Goal: Browse casually: Explore the website without a specific task or goal

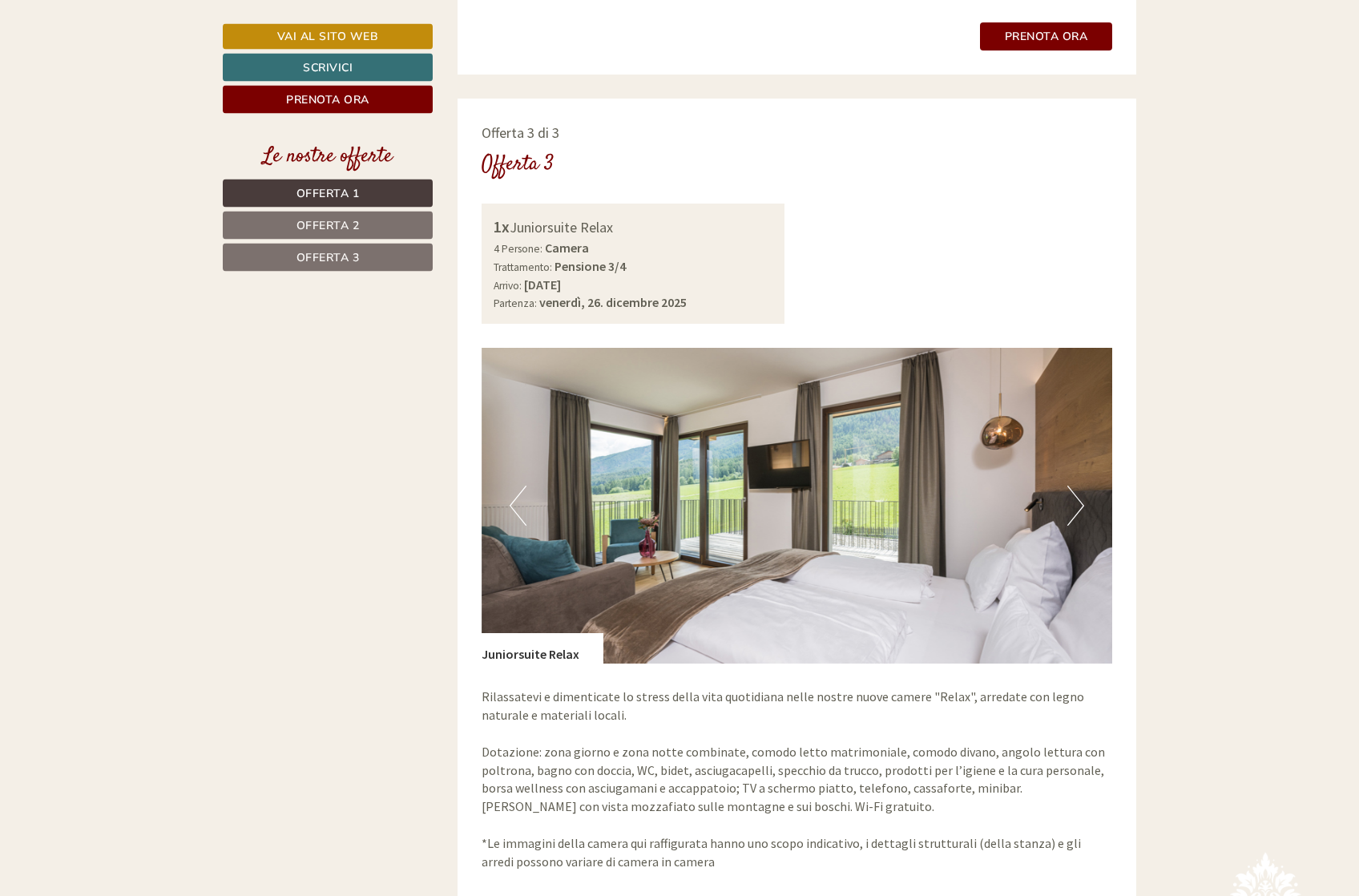
scroll to position [3595, 0]
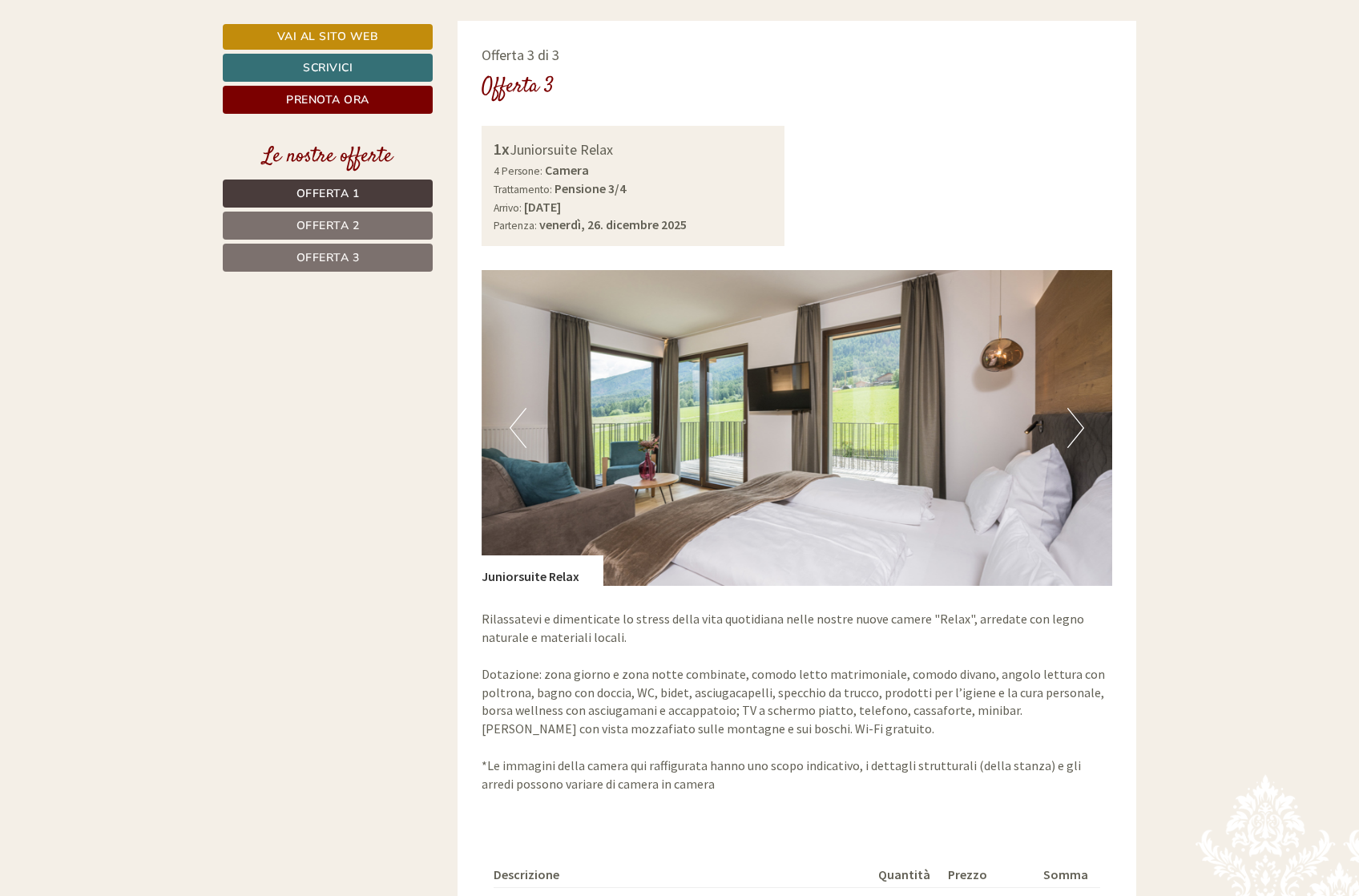
click at [1082, 411] on button "Next" at bounding box center [1076, 428] width 17 height 40
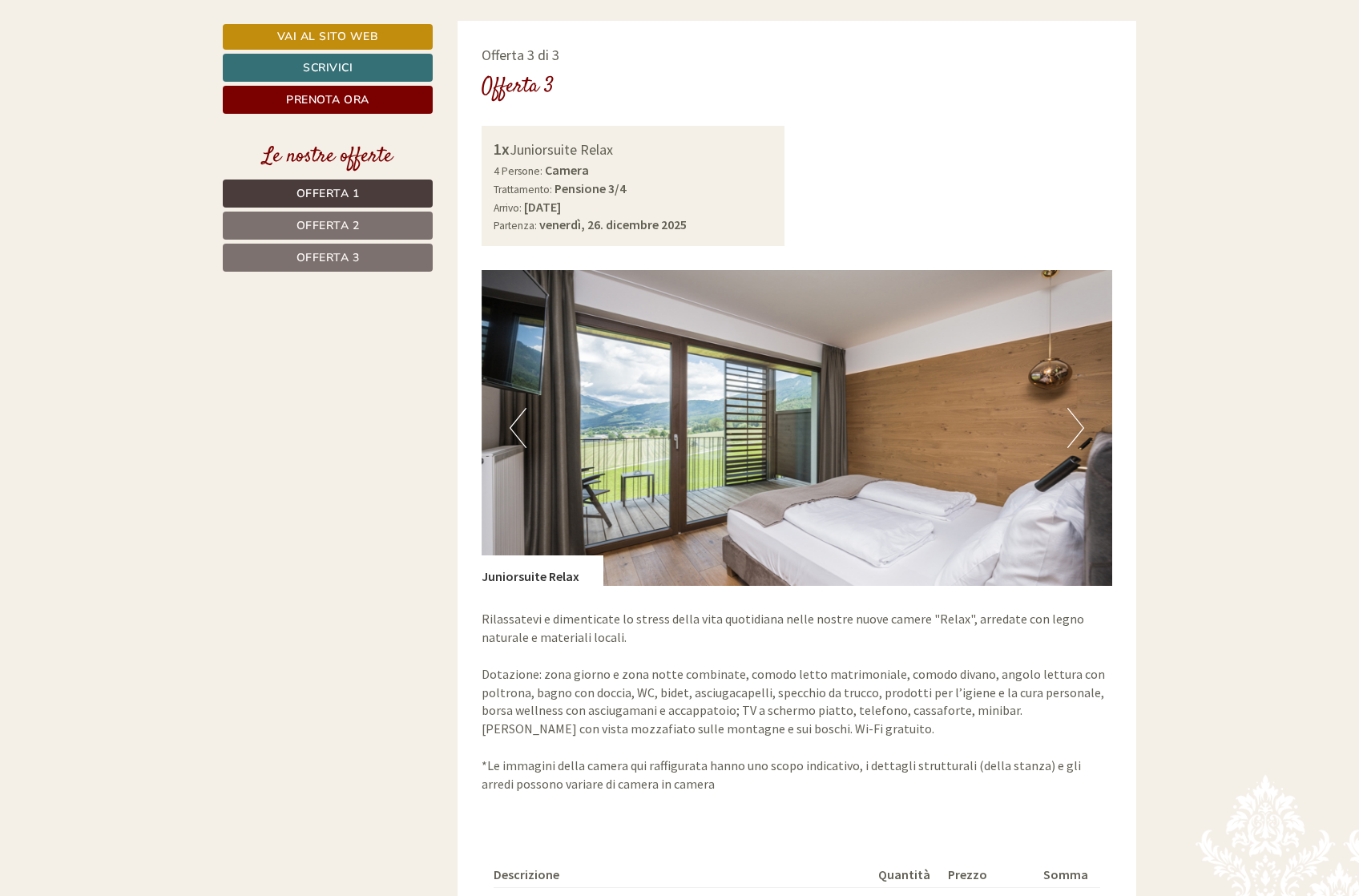
click at [1073, 413] on button "Next" at bounding box center [1076, 428] width 17 height 40
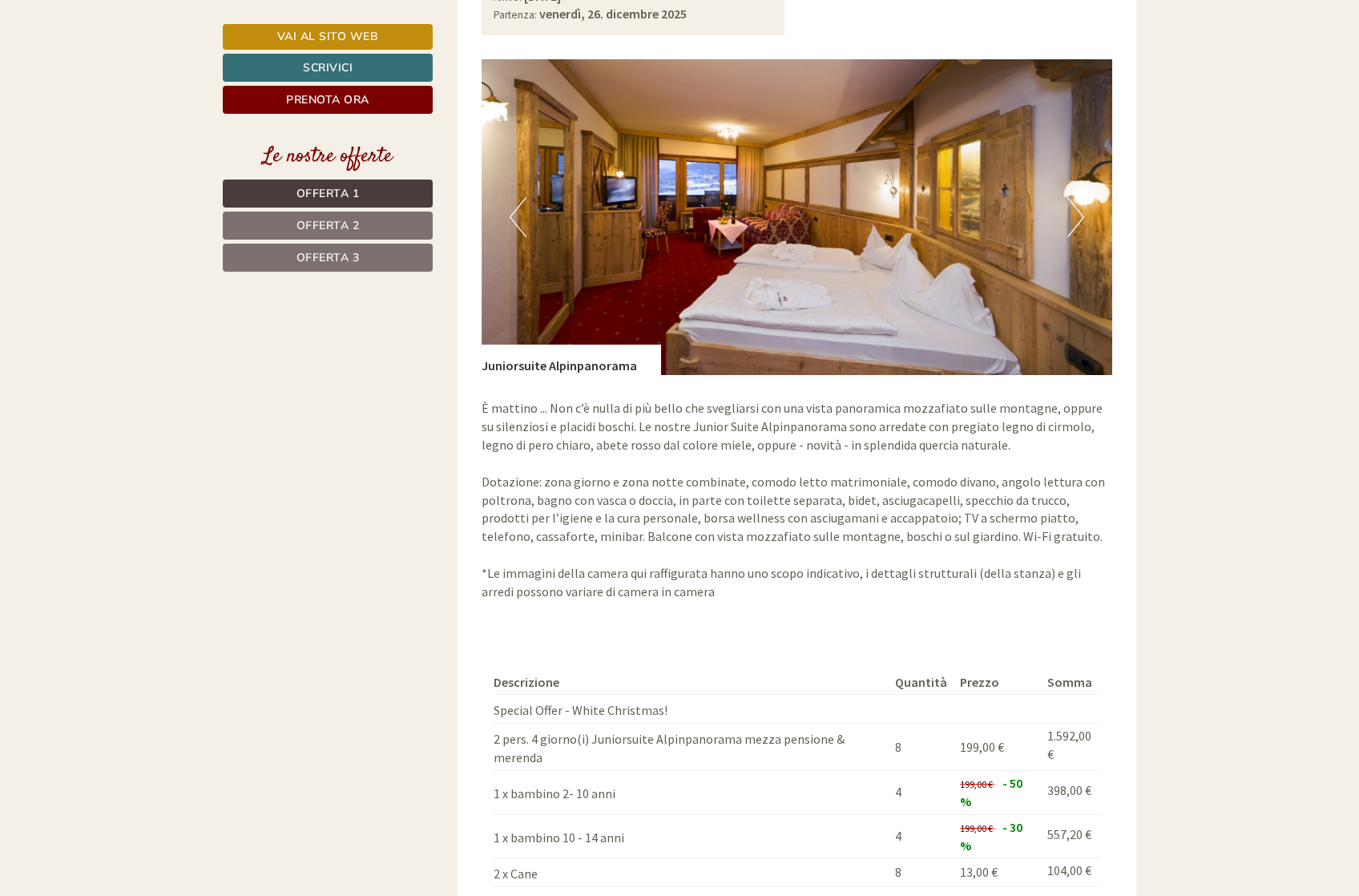
scroll to position [2451, 0]
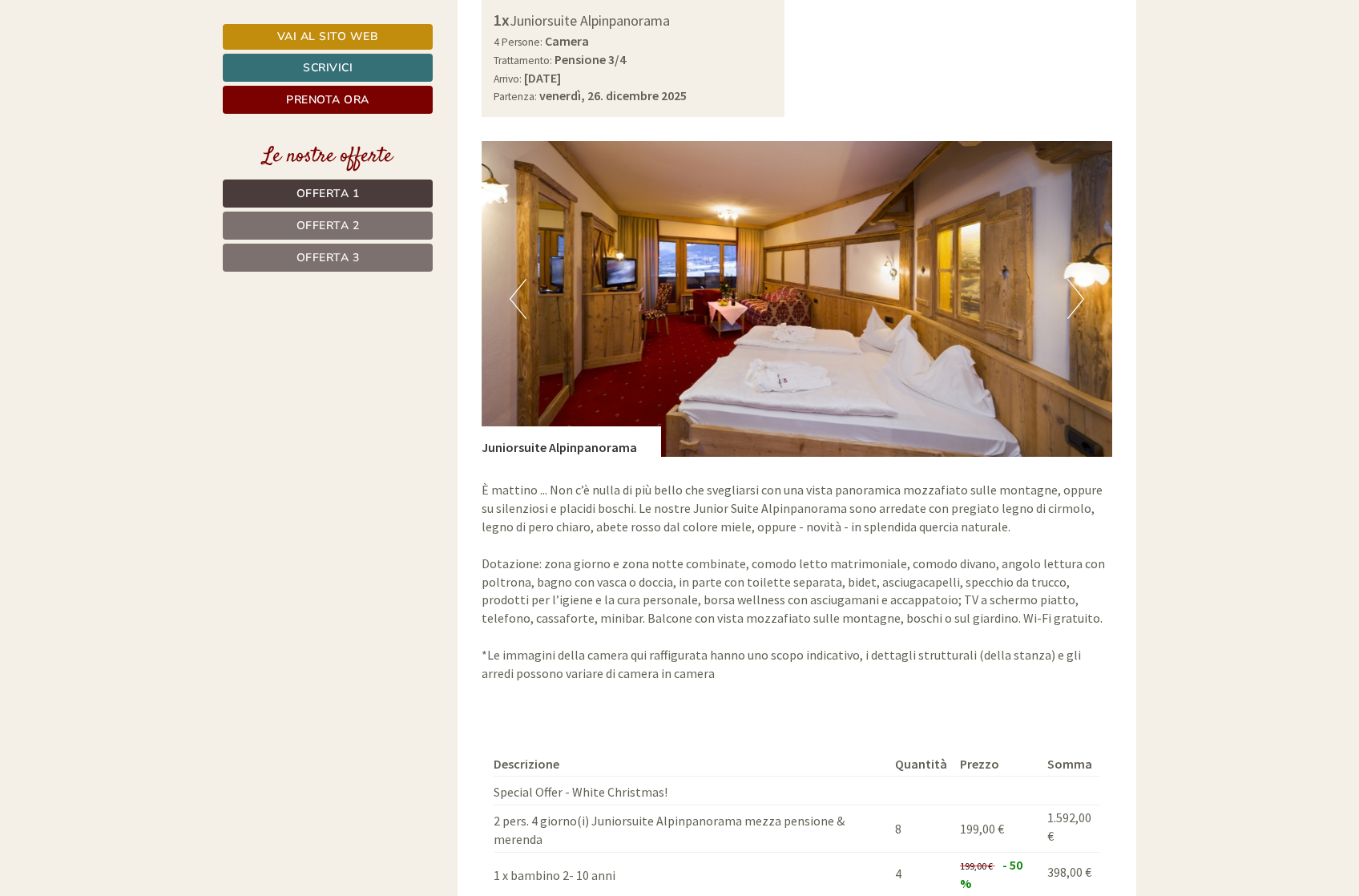
click at [1073, 279] on button "Next" at bounding box center [1076, 299] width 17 height 40
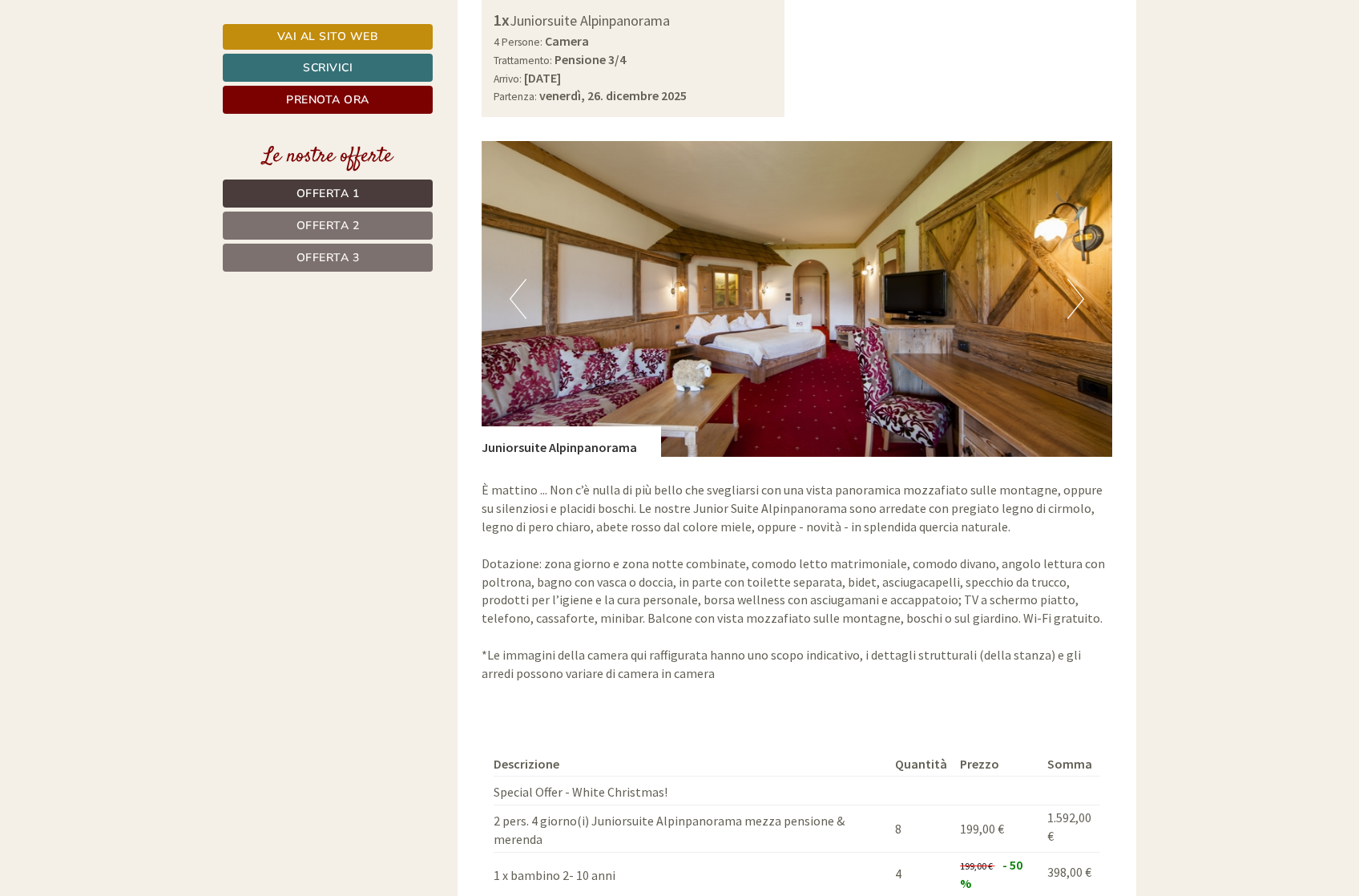
click at [1079, 279] on button "Next" at bounding box center [1076, 299] width 17 height 40
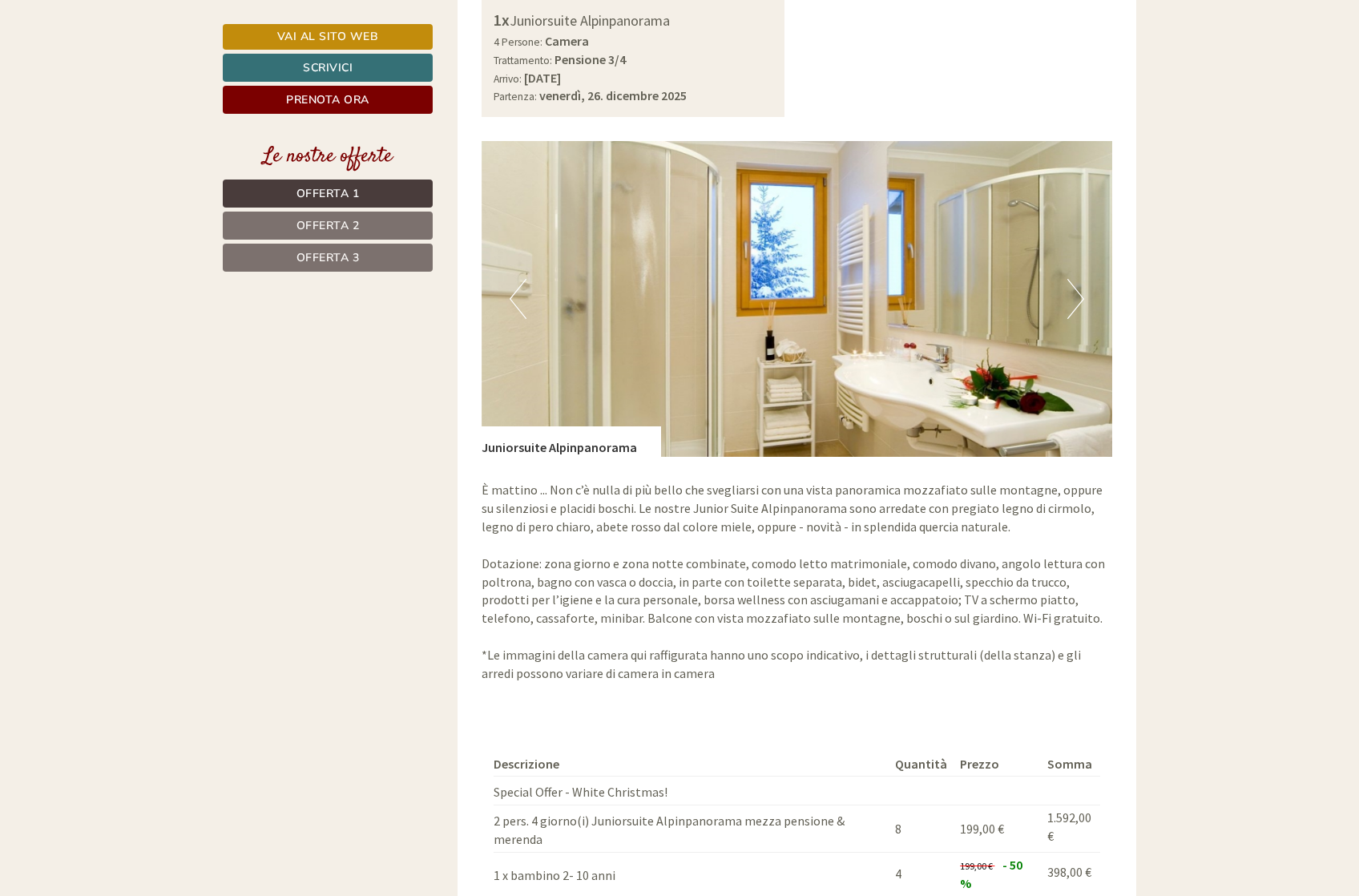
click at [1081, 284] on button "Next" at bounding box center [1076, 299] width 17 height 40
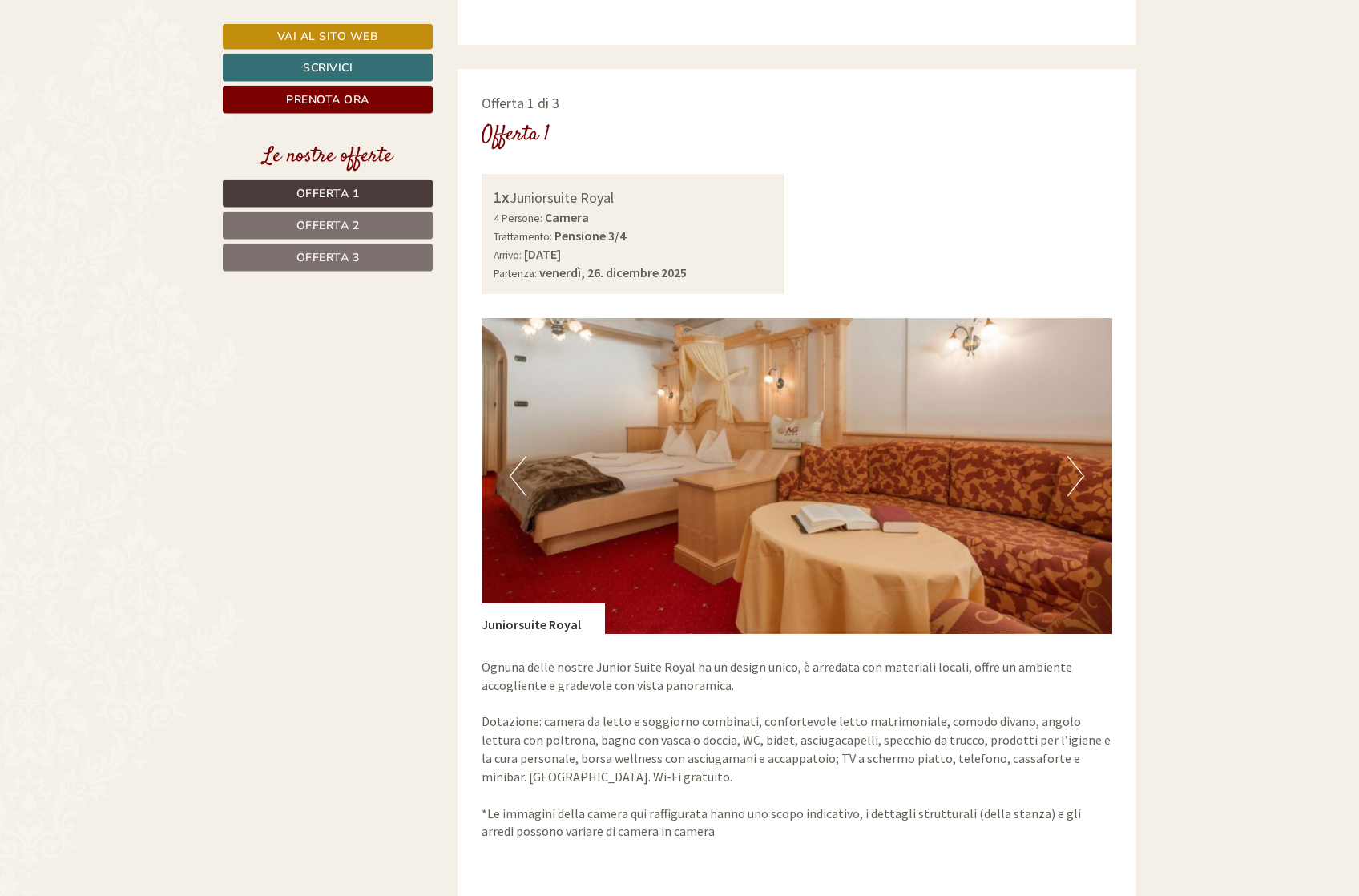
scroll to position [1062, 0]
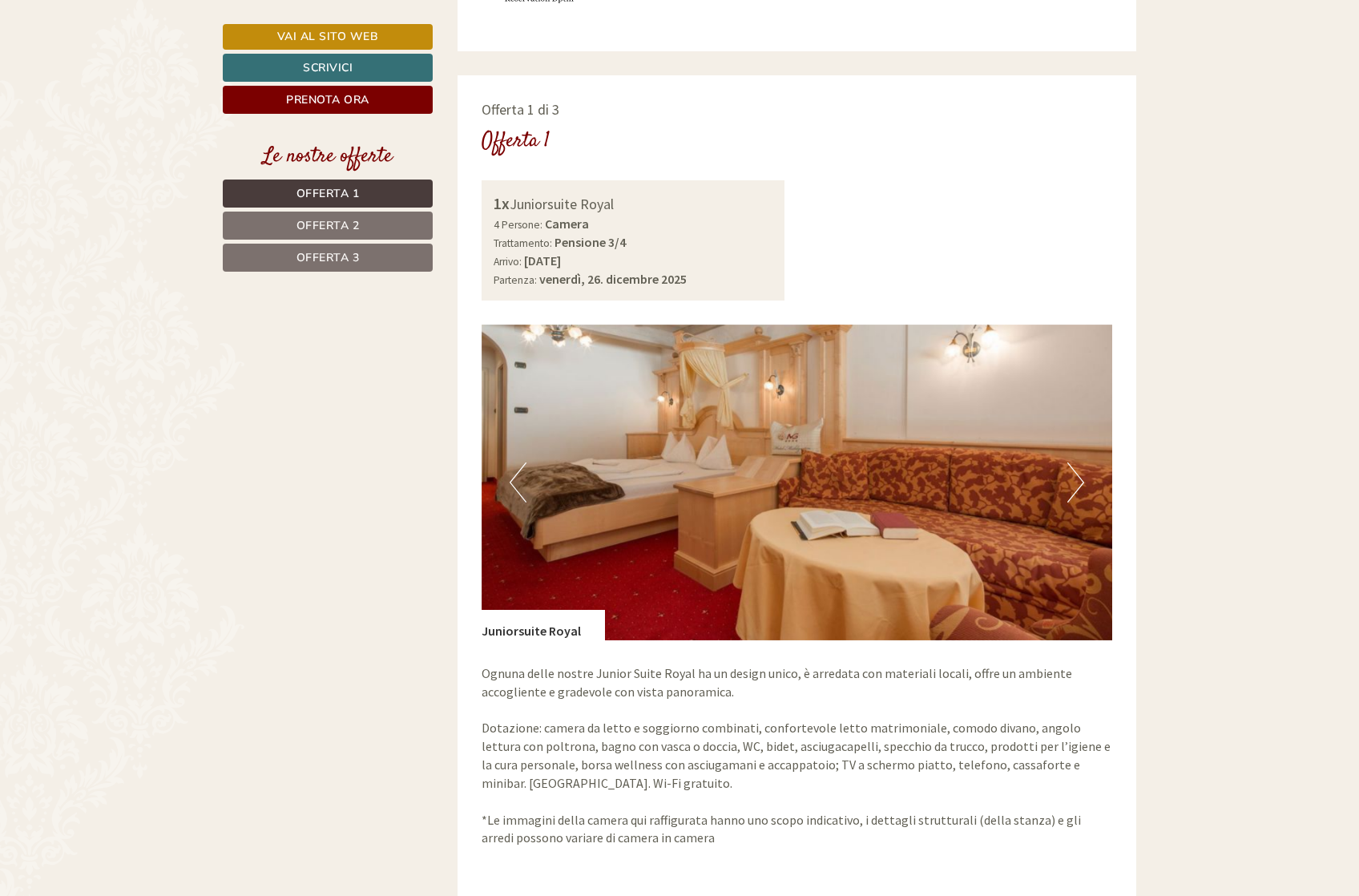
click at [1080, 462] on button "Next" at bounding box center [1076, 482] width 17 height 40
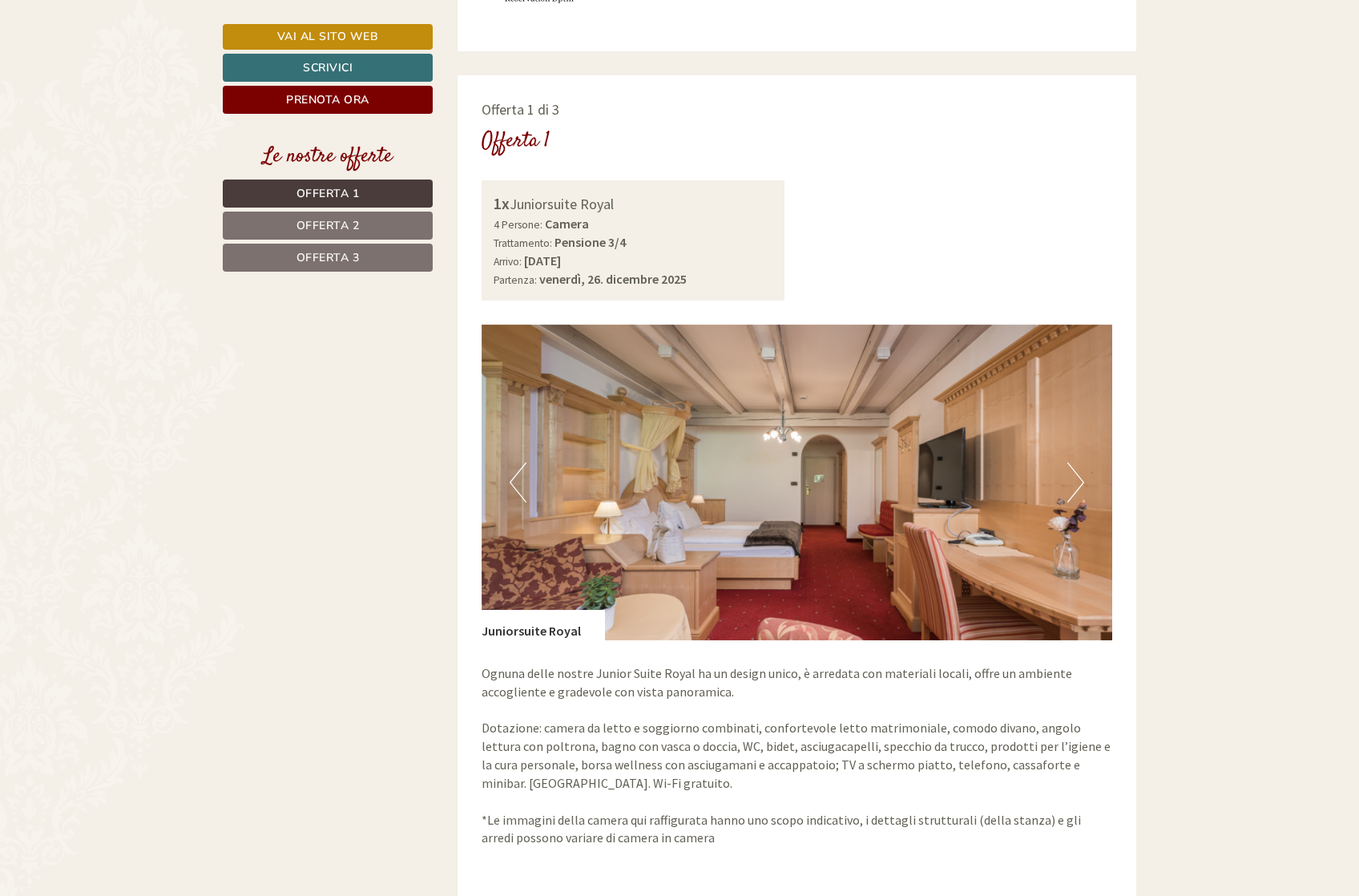
click at [1080, 462] on button "Next" at bounding box center [1076, 482] width 17 height 40
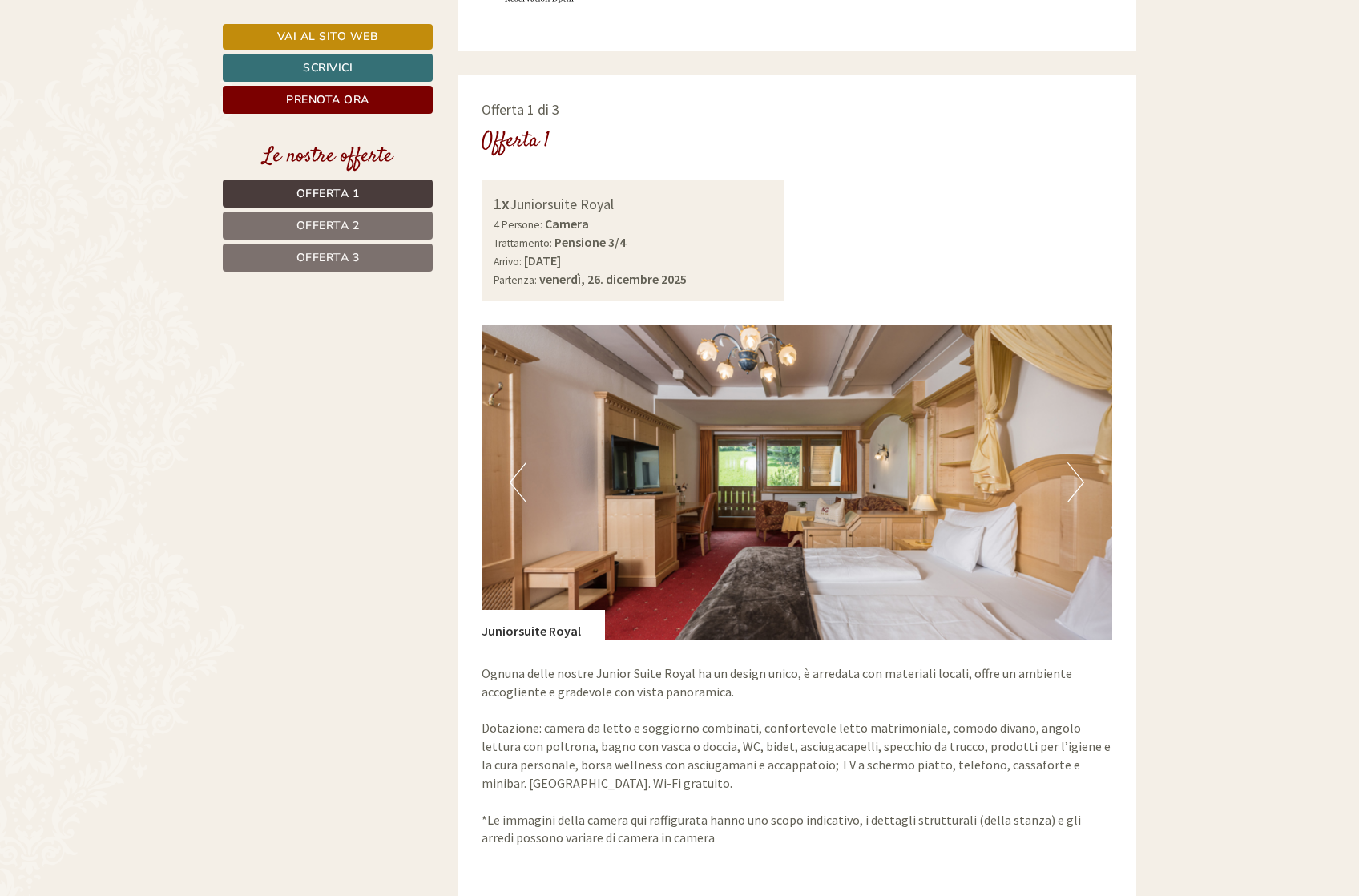
click at [1080, 462] on button "Next" at bounding box center [1076, 482] width 17 height 40
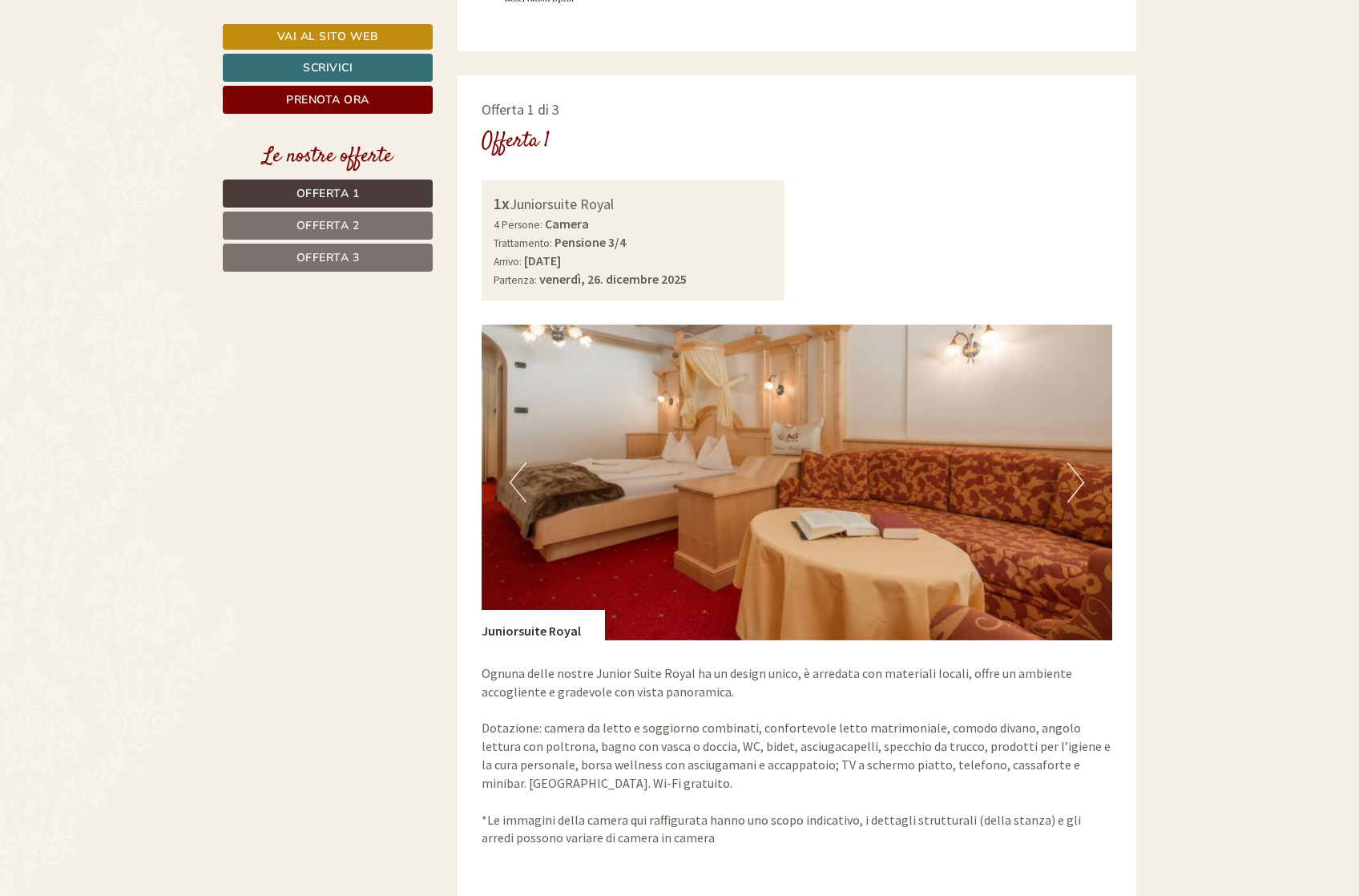
click at [1080, 462] on button "Next" at bounding box center [1076, 482] width 17 height 40
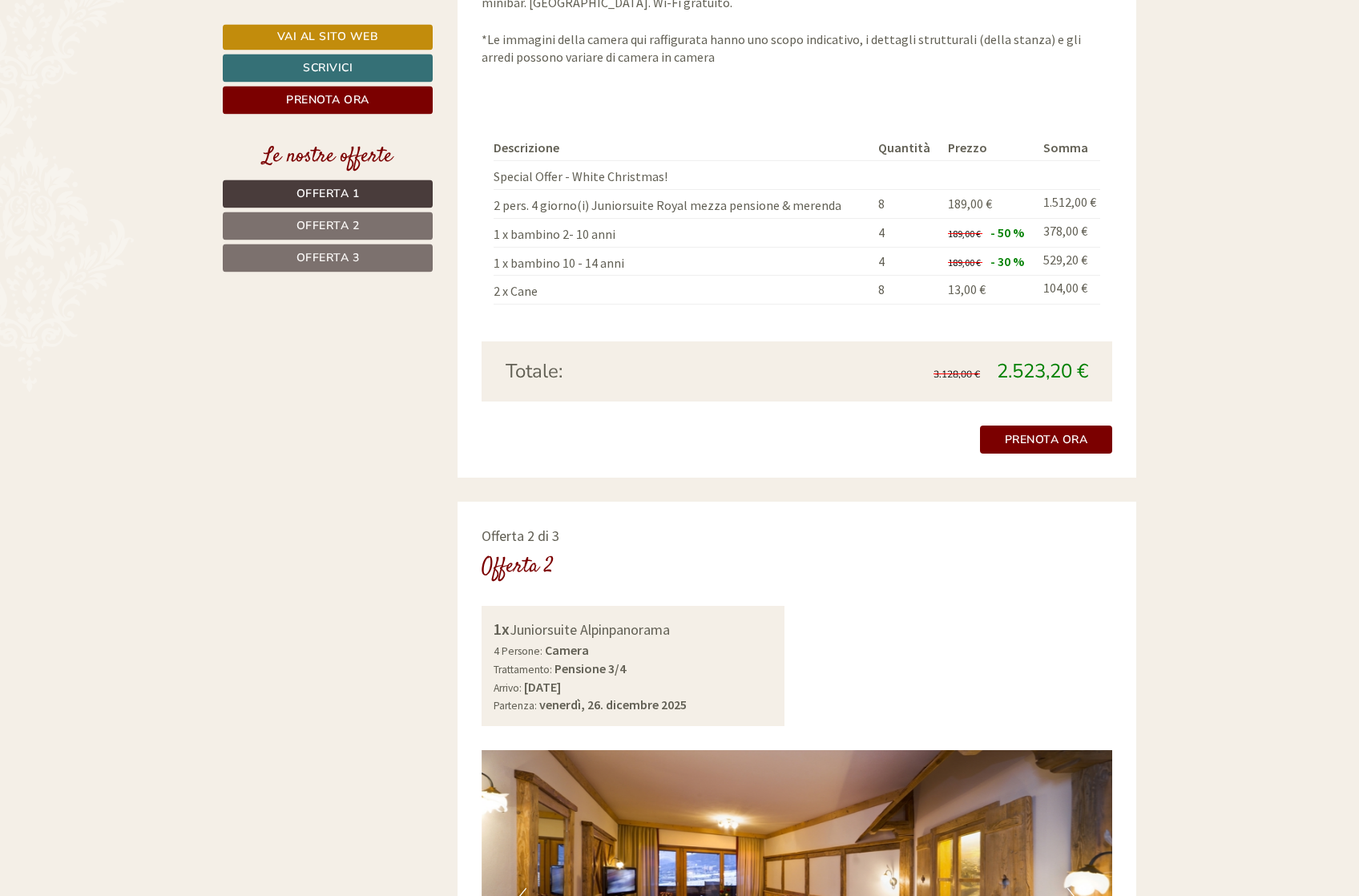
scroll to position [1961, 0]
